Goal: Transaction & Acquisition: Purchase product/service

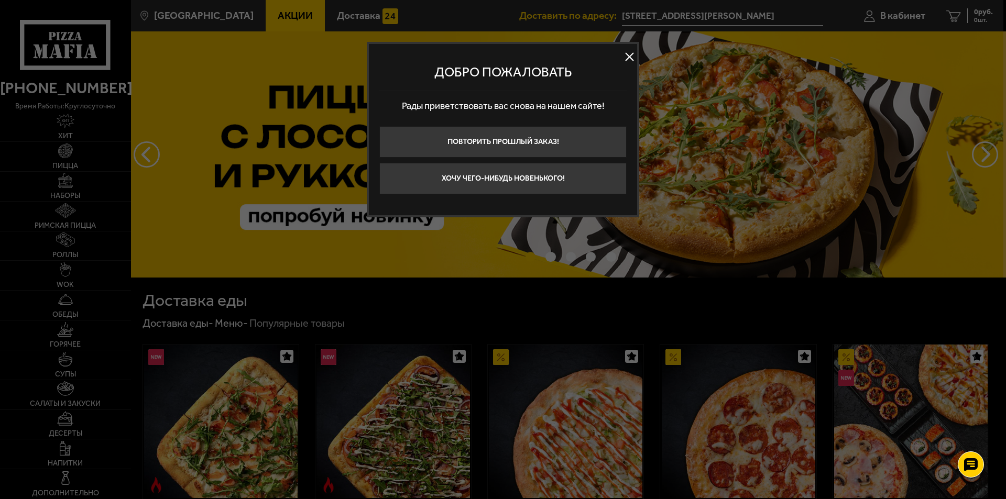
click at [625, 58] on button at bounding box center [629, 57] width 16 height 16
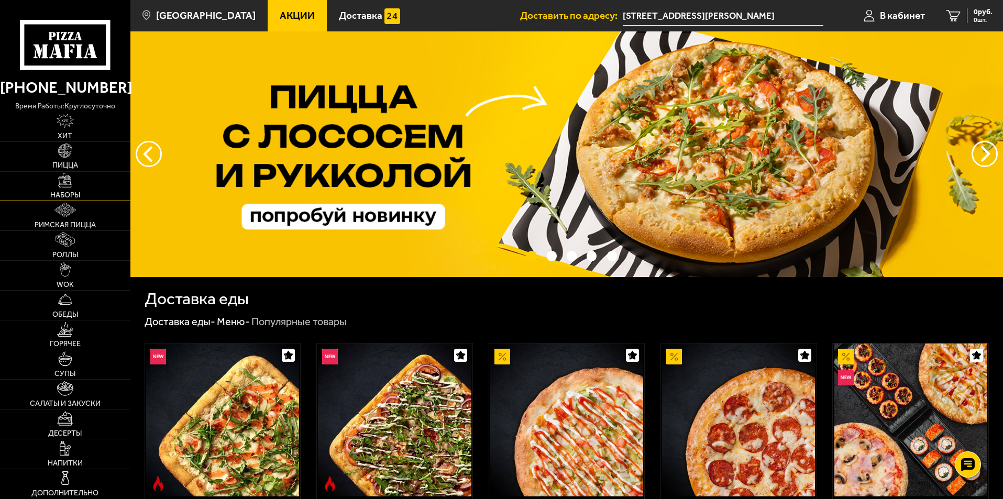
click at [73, 188] on link "Наборы" at bounding box center [65, 186] width 130 height 29
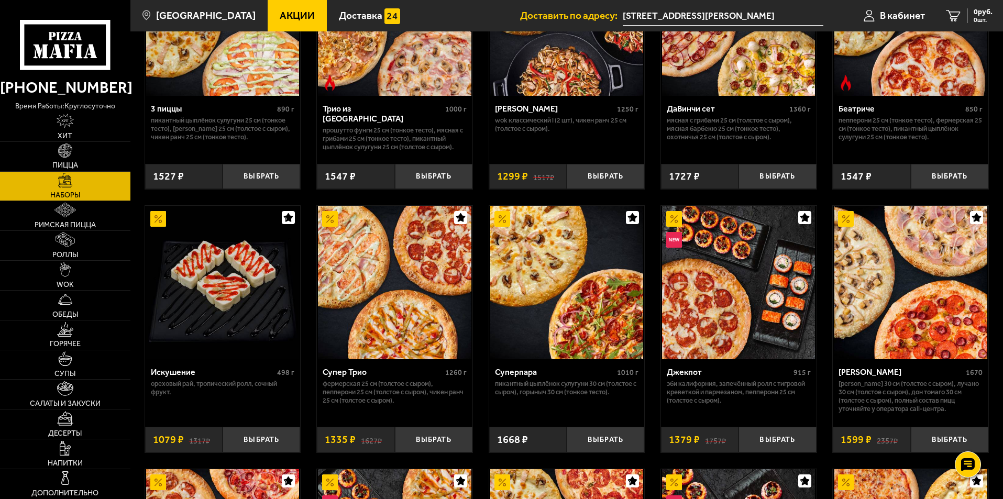
scroll to position [471, 0]
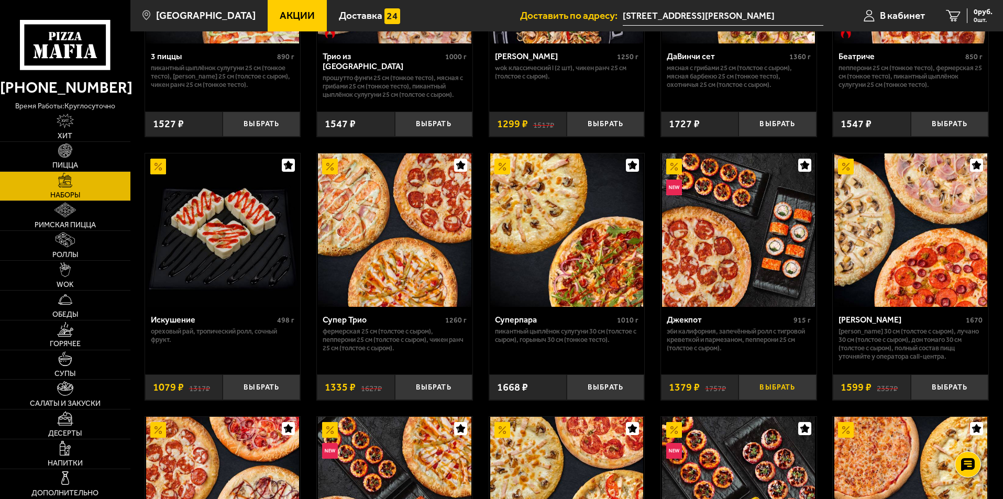
click at [764, 387] on button "Выбрать" at bounding box center [778, 388] width 78 height 26
click at [971, 8] on span "1379 руб." at bounding box center [976, 11] width 31 height 7
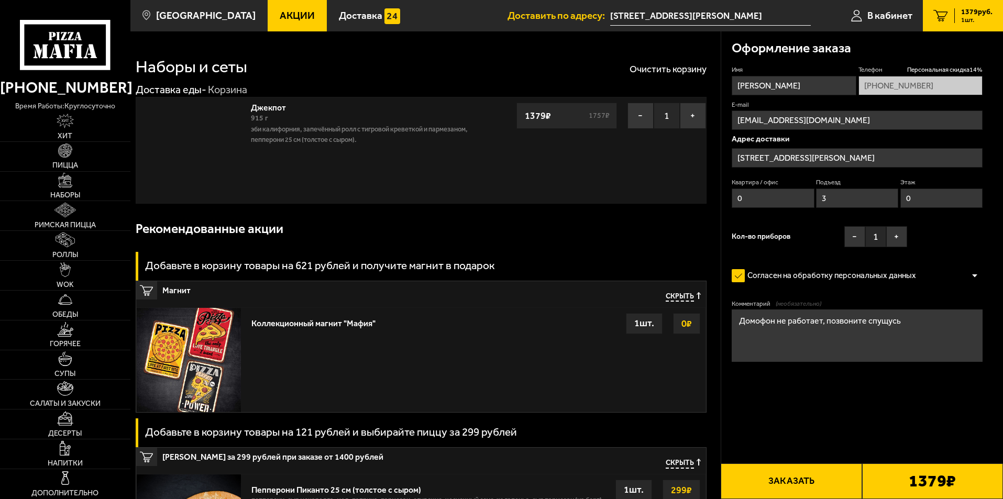
type input "[STREET_ADDRESS]"
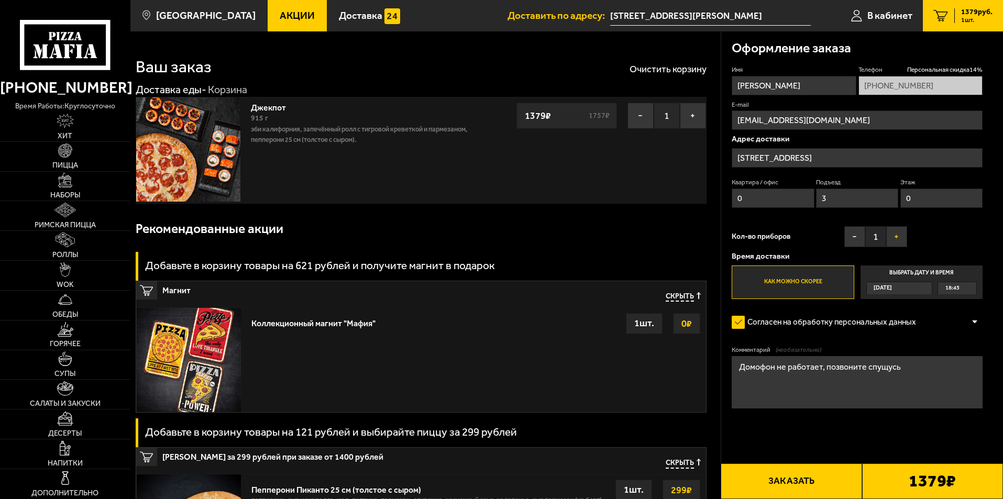
click at [902, 238] on button "+" at bounding box center [896, 236] width 21 height 21
click at [831, 479] on button "Заказать" at bounding box center [791, 482] width 141 height 36
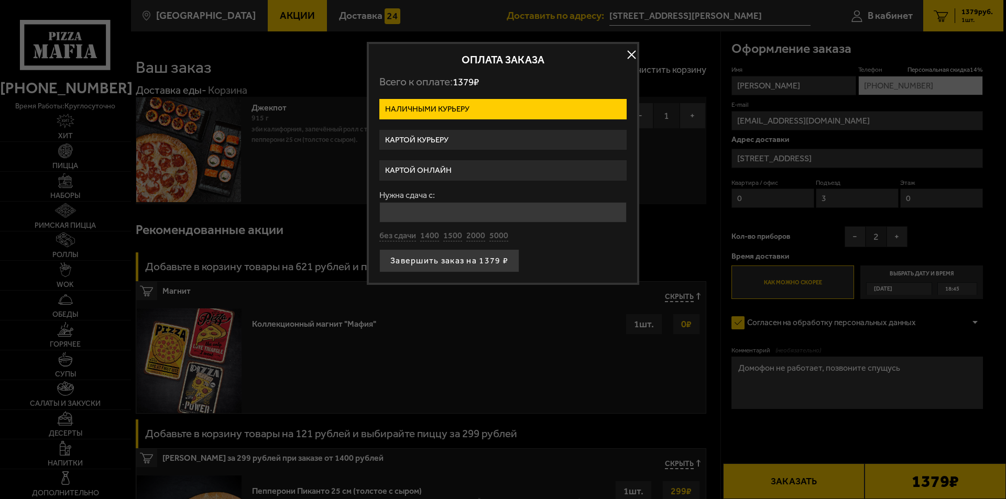
click at [439, 140] on label "Картой курьеру" at bounding box center [502, 140] width 247 height 20
click at [0, 0] on input "Картой курьеру" at bounding box center [0, 0] width 0 height 0
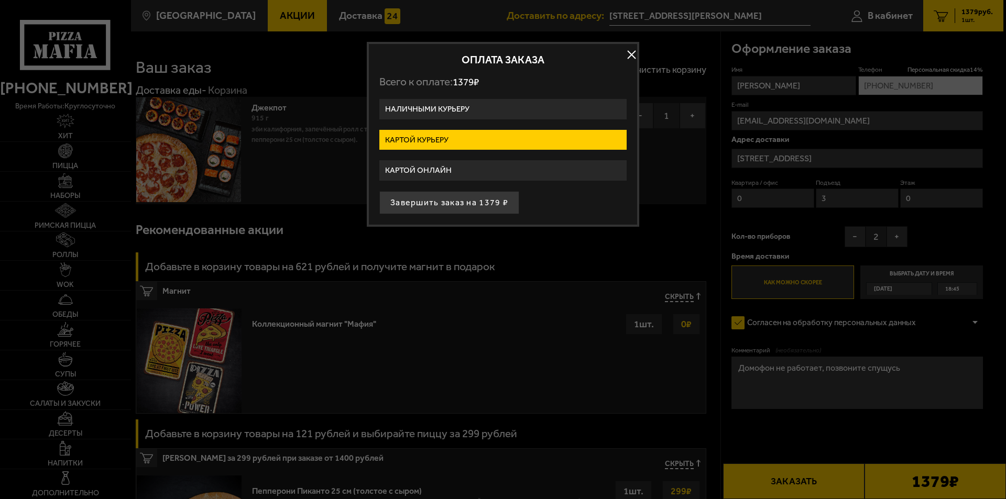
click at [438, 201] on button "Завершить заказ на 1379 ₽" at bounding box center [449, 202] width 140 height 23
